Goal: Navigation & Orientation: Find specific page/section

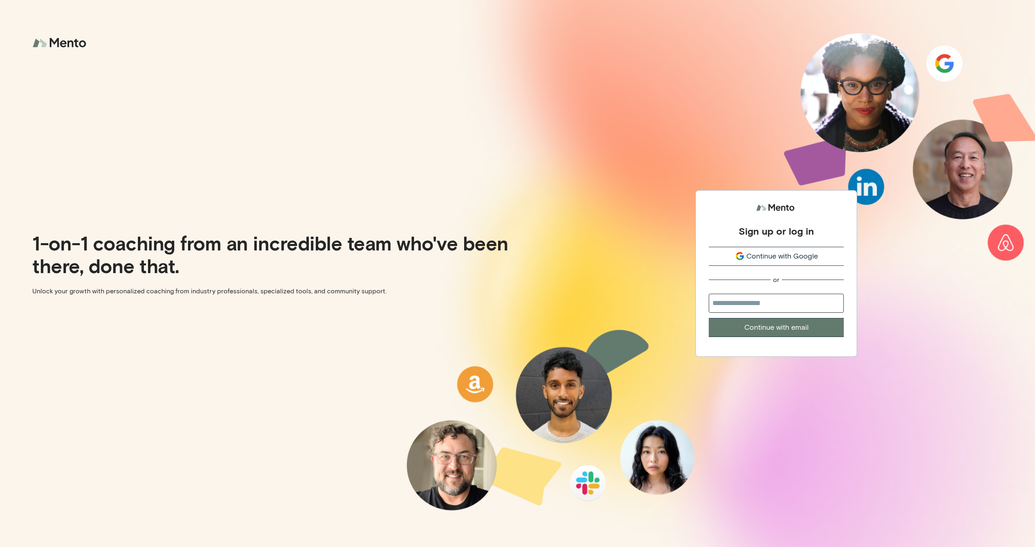
click at [779, 257] on span "Continue with Google" at bounding box center [782, 256] width 72 height 11
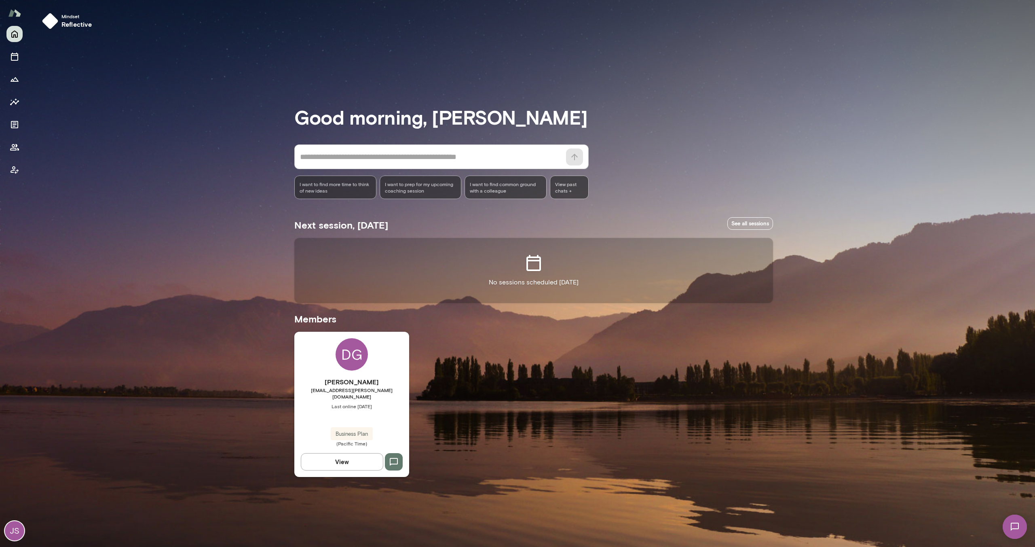
click at [19, 529] on div "JS" at bounding box center [14, 530] width 19 height 19
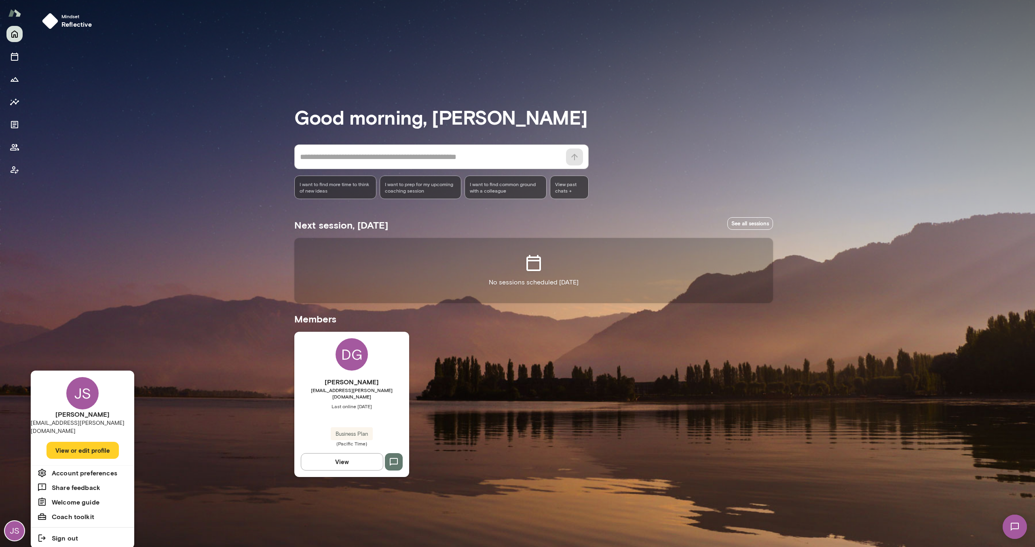
click at [40, 88] on div at bounding box center [517, 273] width 1035 height 547
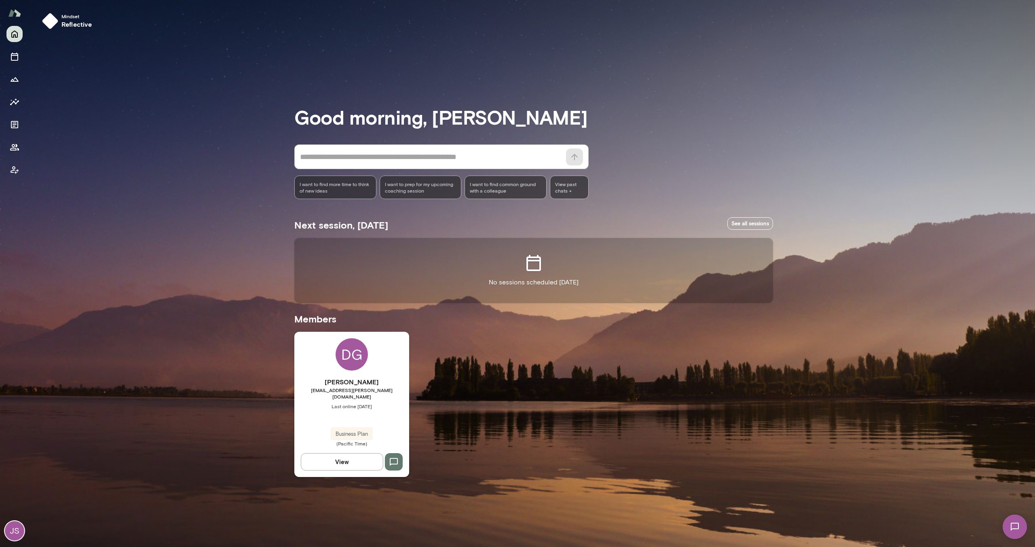
click at [9, 537] on div "JS" at bounding box center [14, 530] width 19 height 19
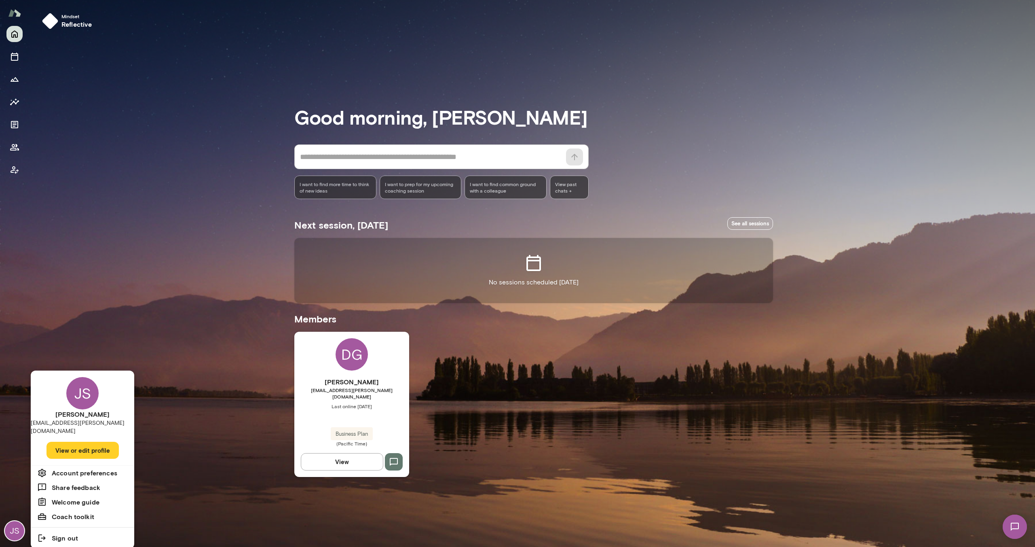
click at [77, 391] on div "JS" at bounding box center [82, 393] width 32 height 32
click at [74, 511] on h6 "Coach toolkit" at bounding box center [73, 516] width 42 height 10
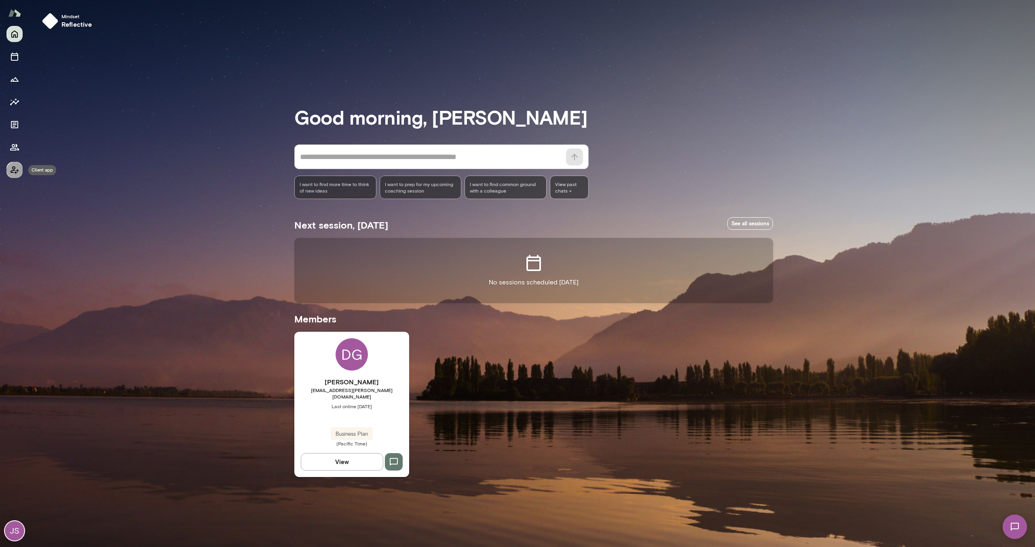
click at [11, 170] on icon "Client app" at bounding box center [15, 170] width 8 height 8
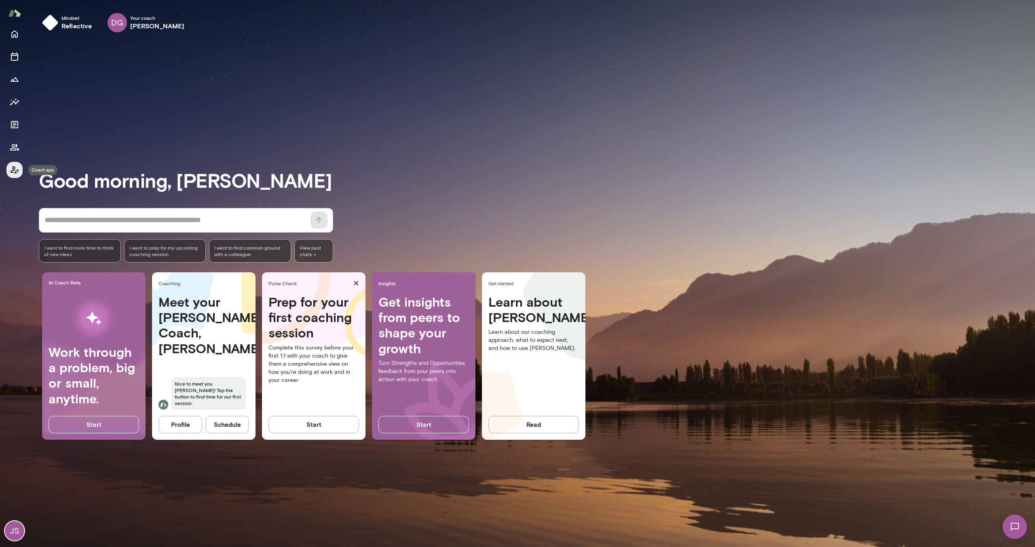
click at [11, 171] on icon "Coach app" at bounding box center [15, 170] width 8 height 8
click at [23, 532] on div "JS" at bounding box center [14, 530] width 19 height 19
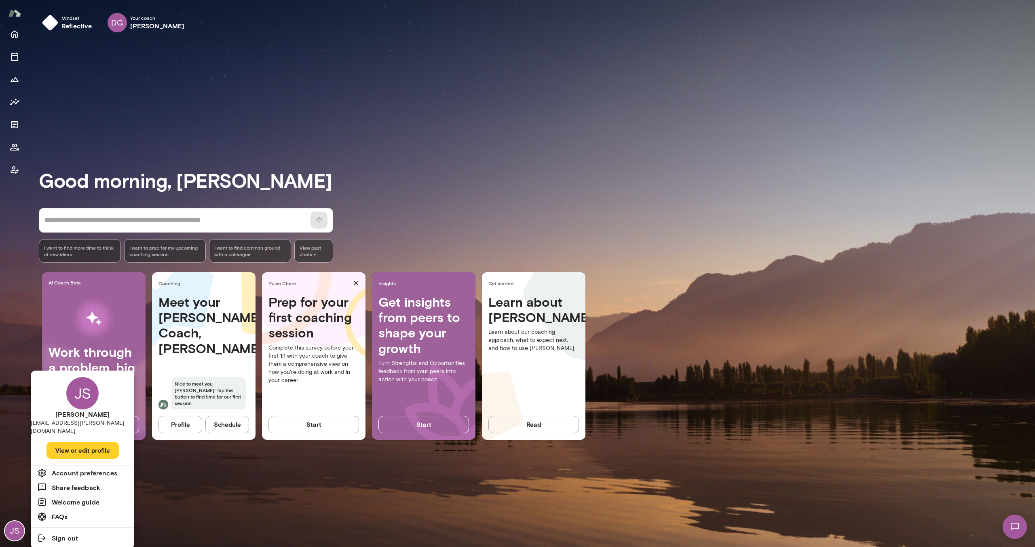
click at [266, 511] on div at bounding box center [517, 273] width 1035 height 547
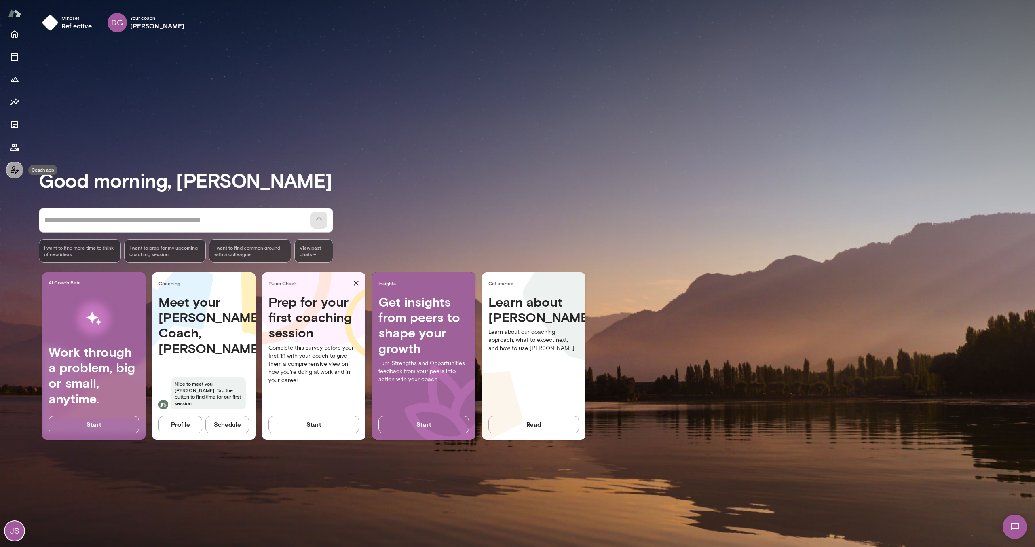
click at [13, 168] on icon "Coach app" at bounding box center [15, 170] width 8 height 8
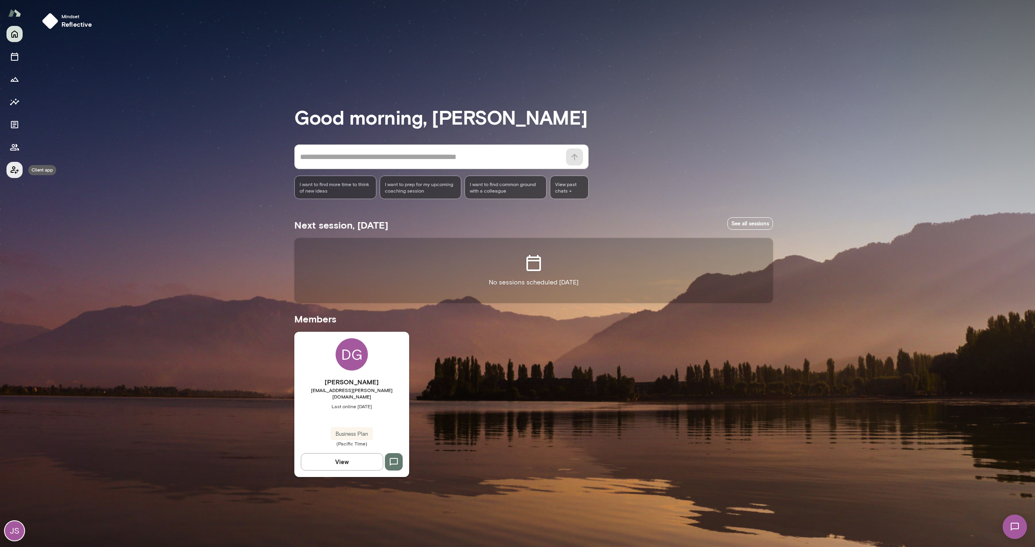
click at [13, 168] on icon "Client app" at bounding box center [15, 170] width 8 height 8
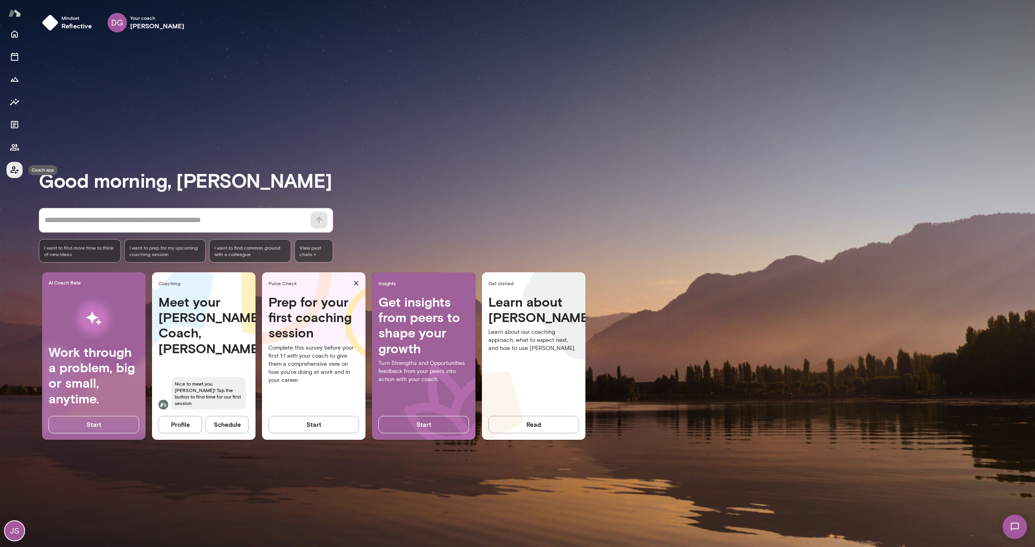
click at [13, 168] on icon "Coach app" at bounding box center [15, 170] width 8 height 8
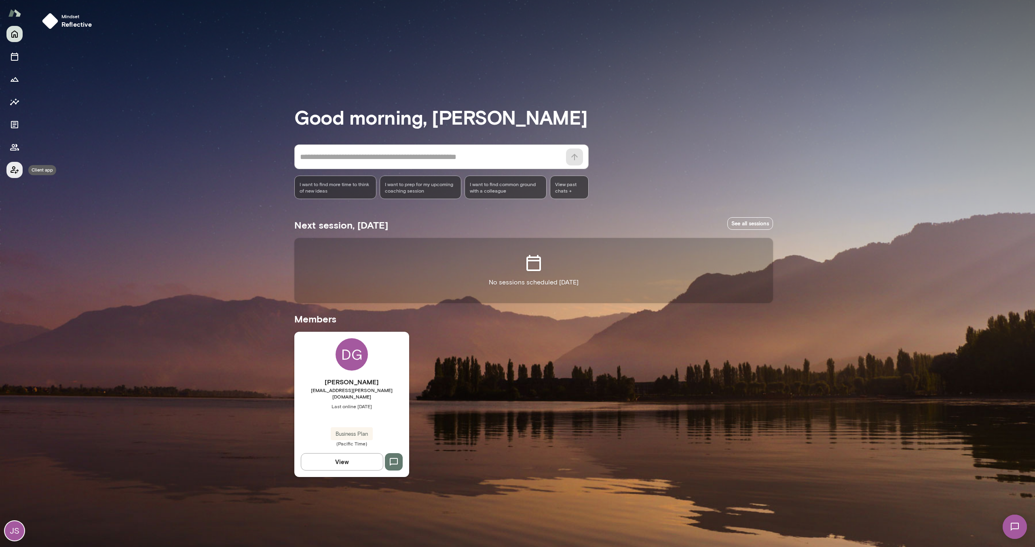
click at [13, 168] on icon "Client app" at bounding box center [15, 170] width 8 height 8
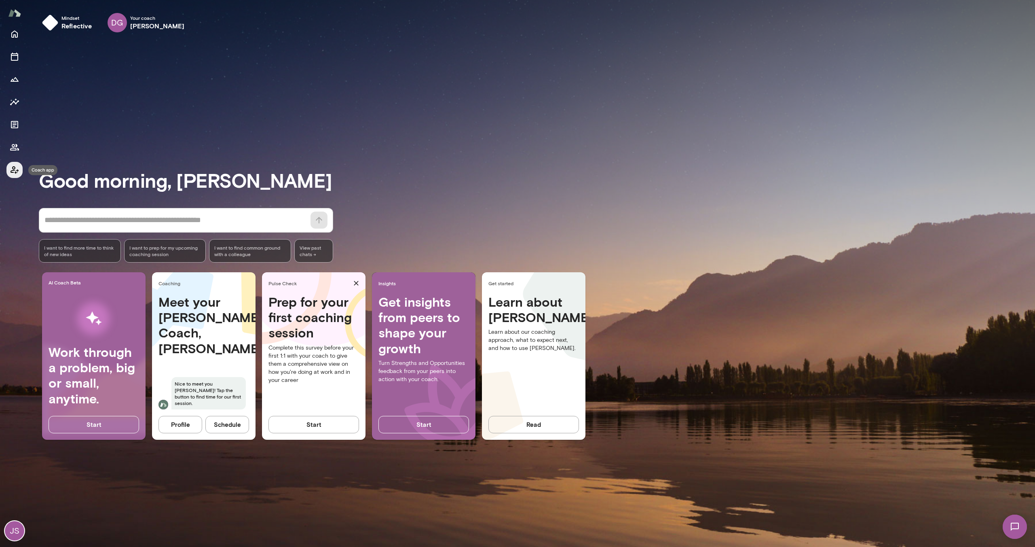
click at [13, 168] on icon "Coach app" at bounding box center [15, 170] width 8 height 8
